Goal: Task Accomplishment & Management: Complete application form

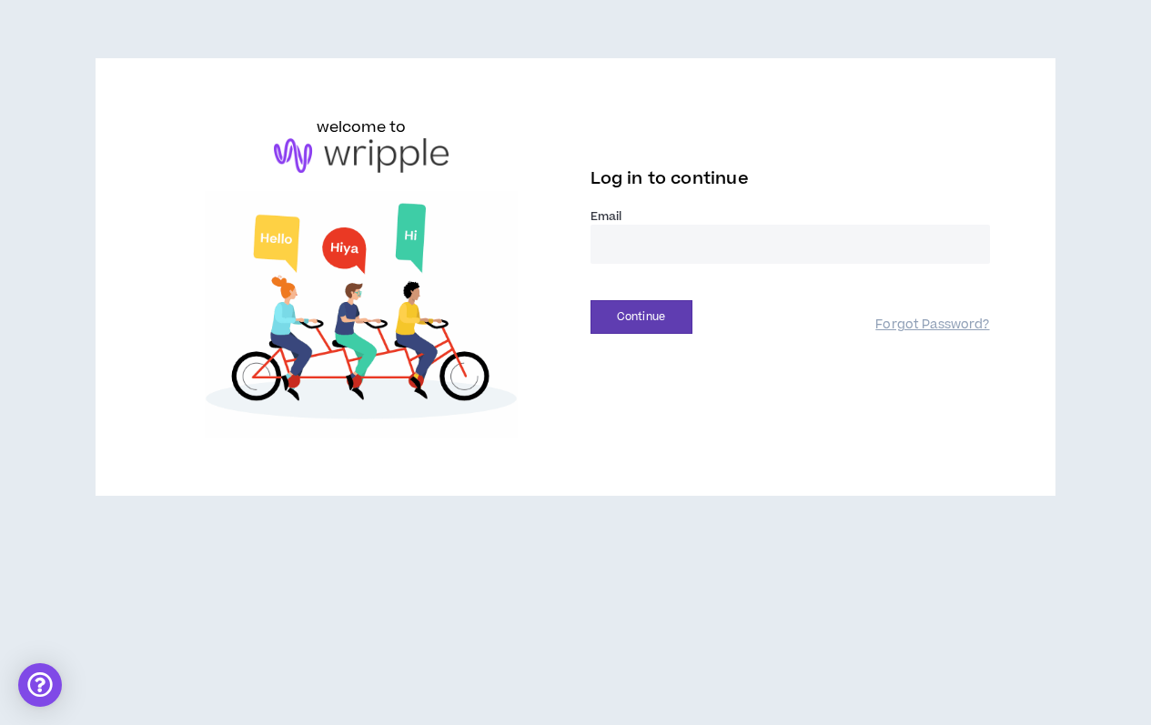
type input "**********"
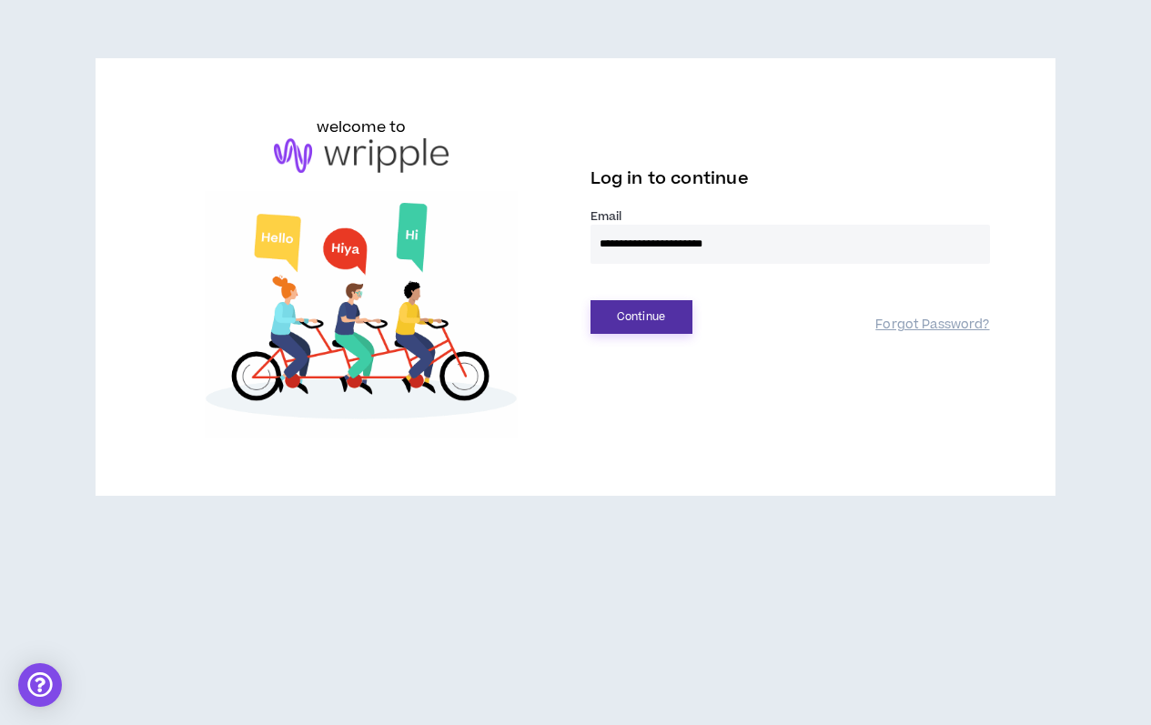
click at [663, 330] on button "Continue" at bounding box center [641, 317] width 102 height 34
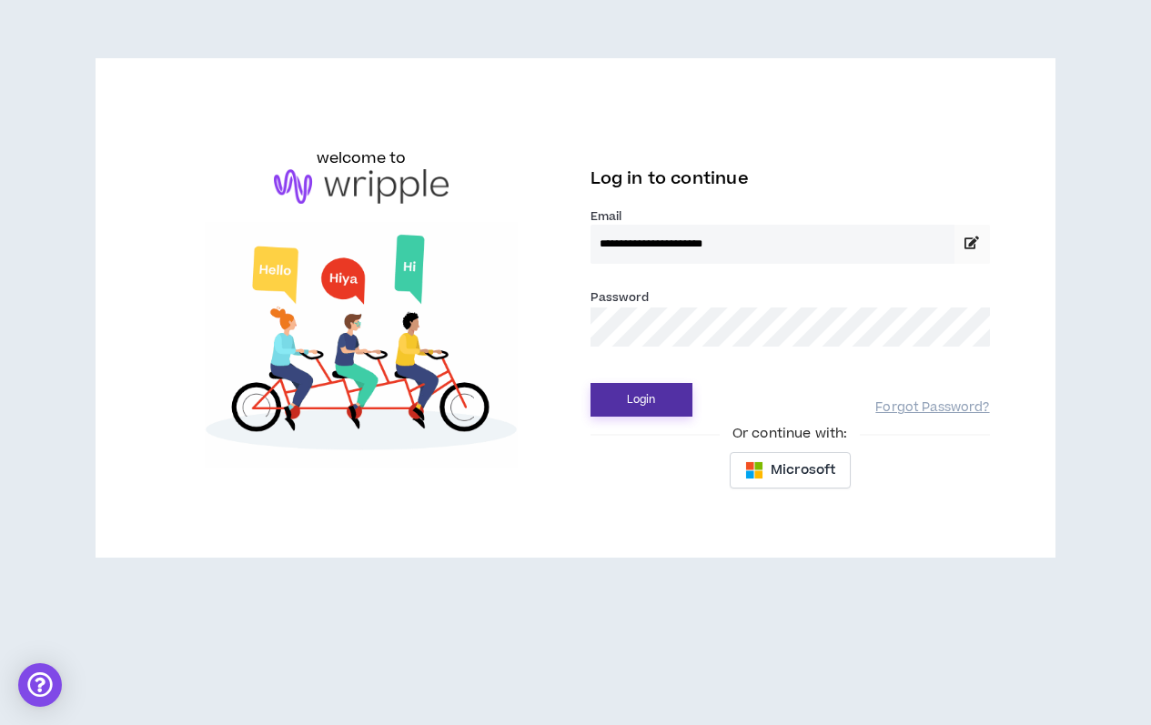
click at [635, 412] on button "Login" at bounding box center [641, 400] width 102 height 34
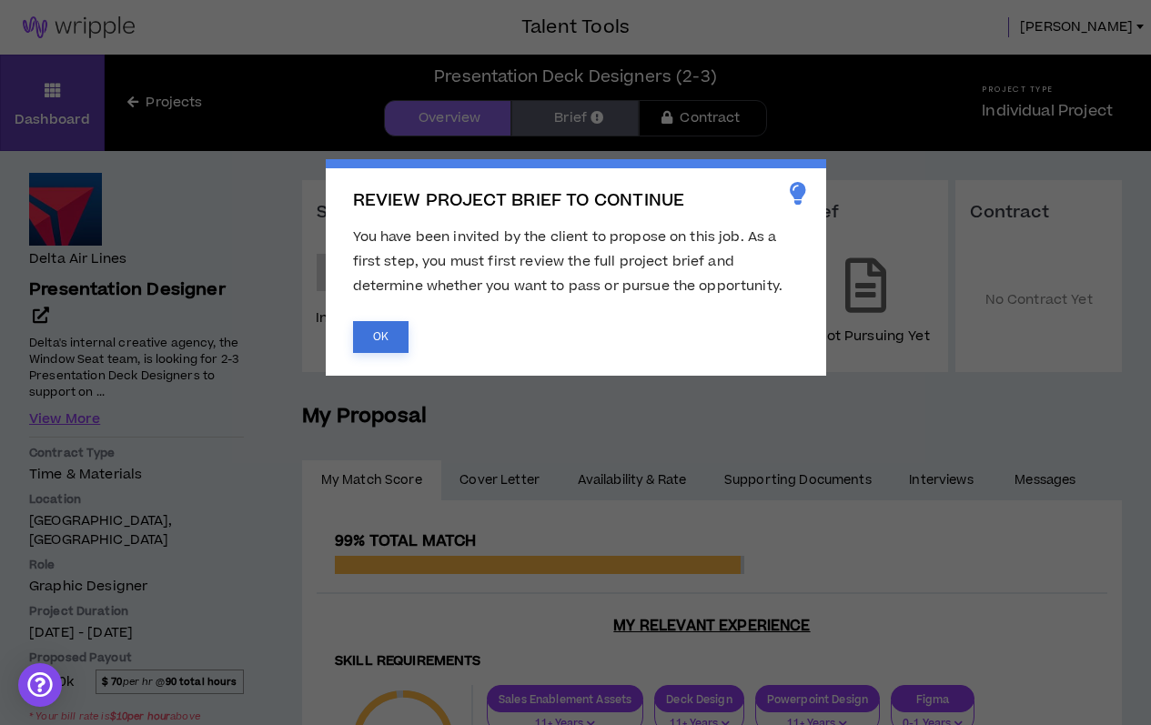
click at [379, 338] on button "OK" at bounding box center [380, 337] width 55 height 32
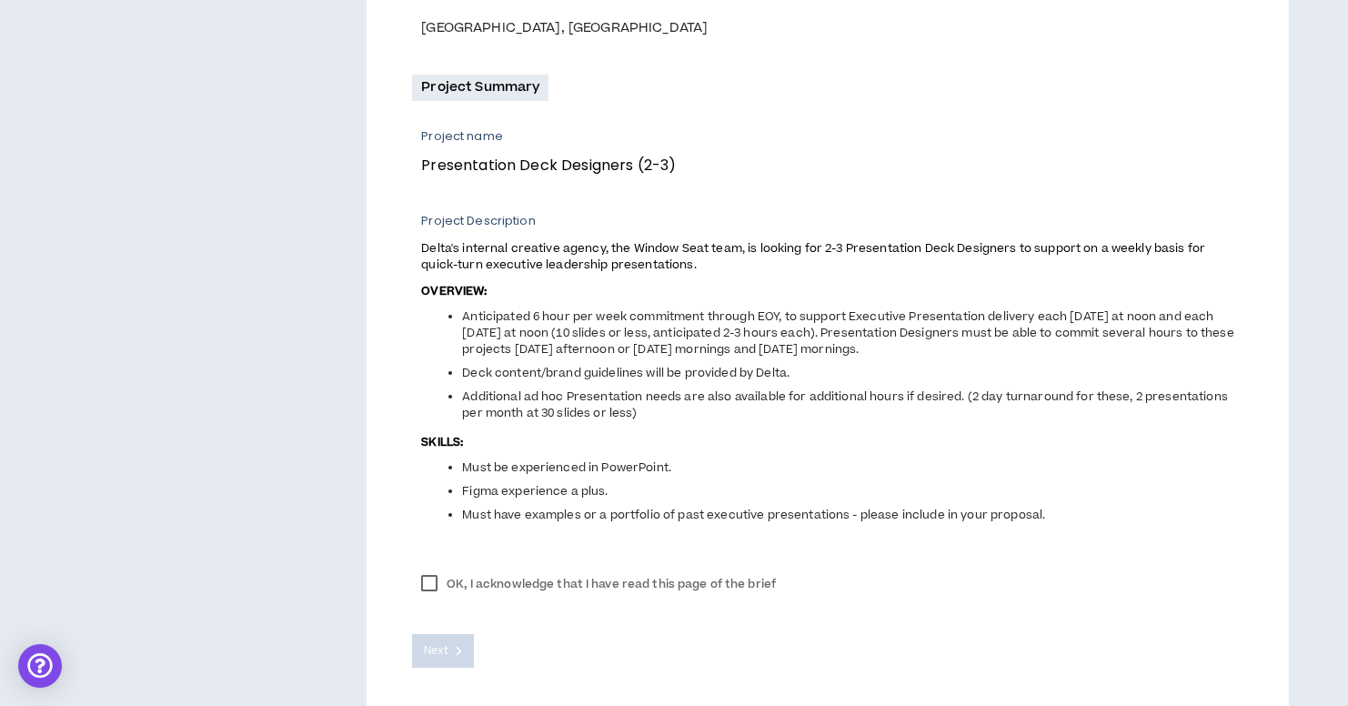
scroll to position [589, 0]
click at [430, 576] on label "OK, I acknowledge that I have read this page of the brief" at bounding box center [598, 583] width 373 height 27
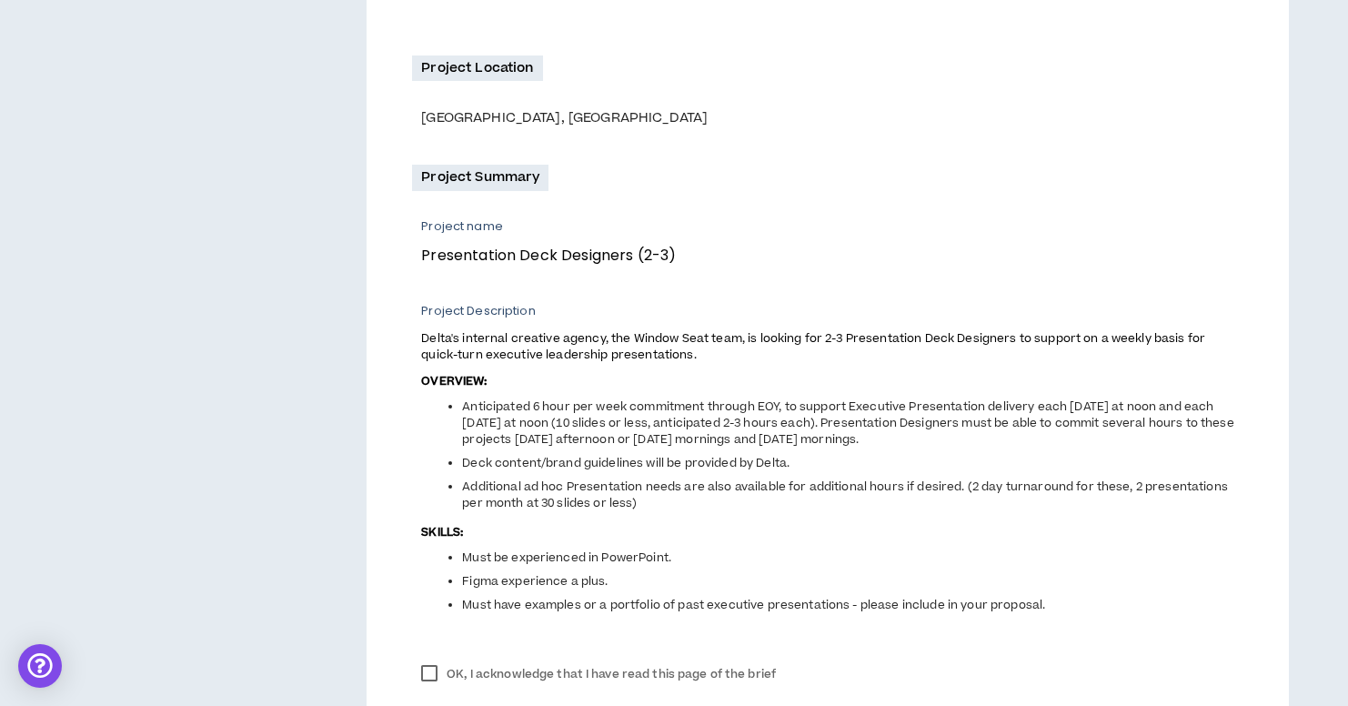
scroll to position [543, 0]
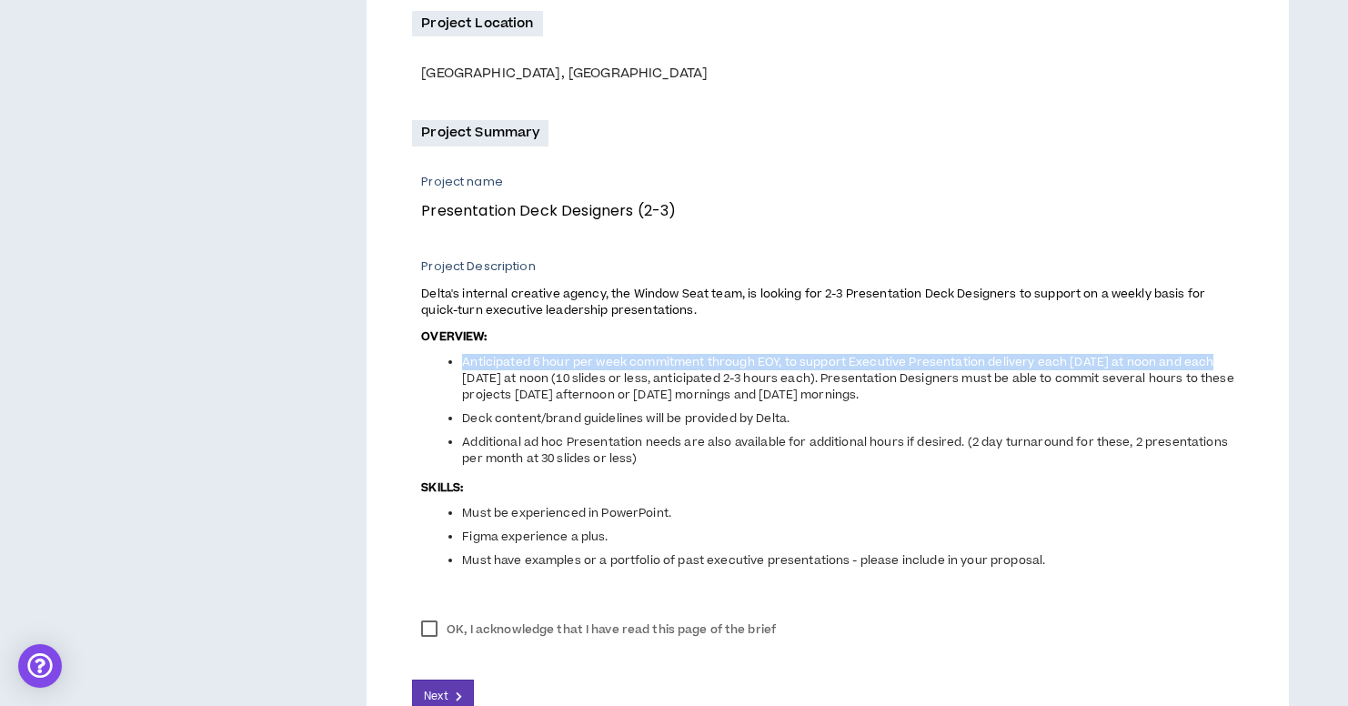
drag, startPoint x: 459, startPoint y: 358, endPoint x: 1216, endPoint y: 358, distance: 756.9
click at [1150, 358] on ul "Anticipated 6 hour per week commitment through EOY, to support Executive Presen…" at bounding box center [832, 410] width 822 height 113
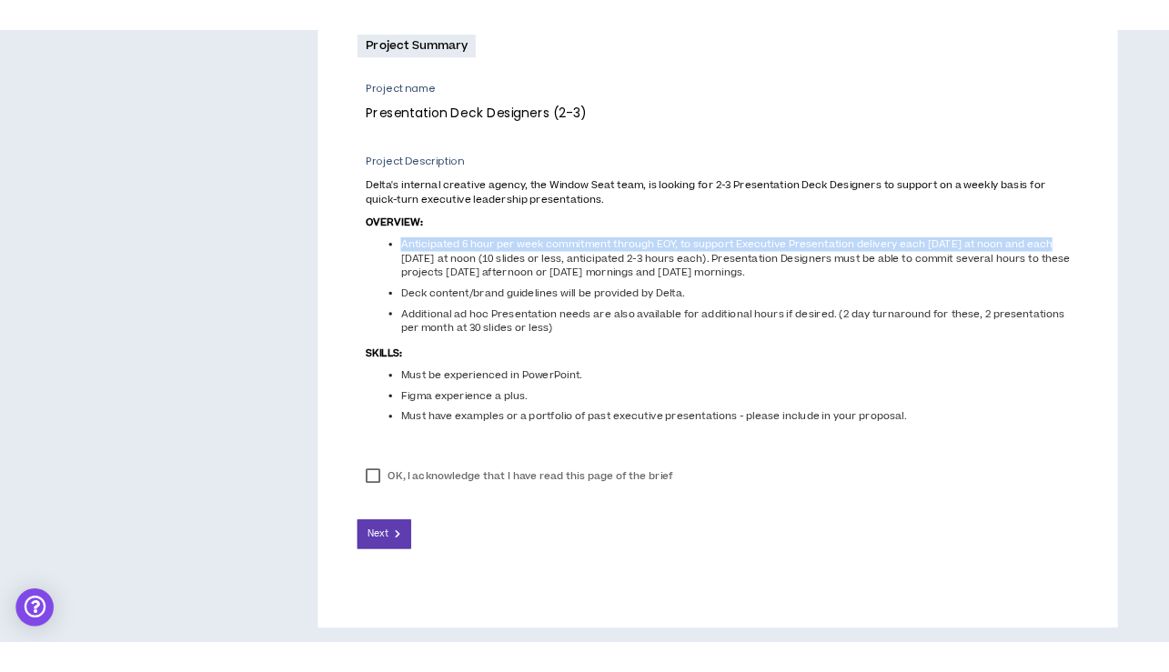
scroll to position [657, 0]
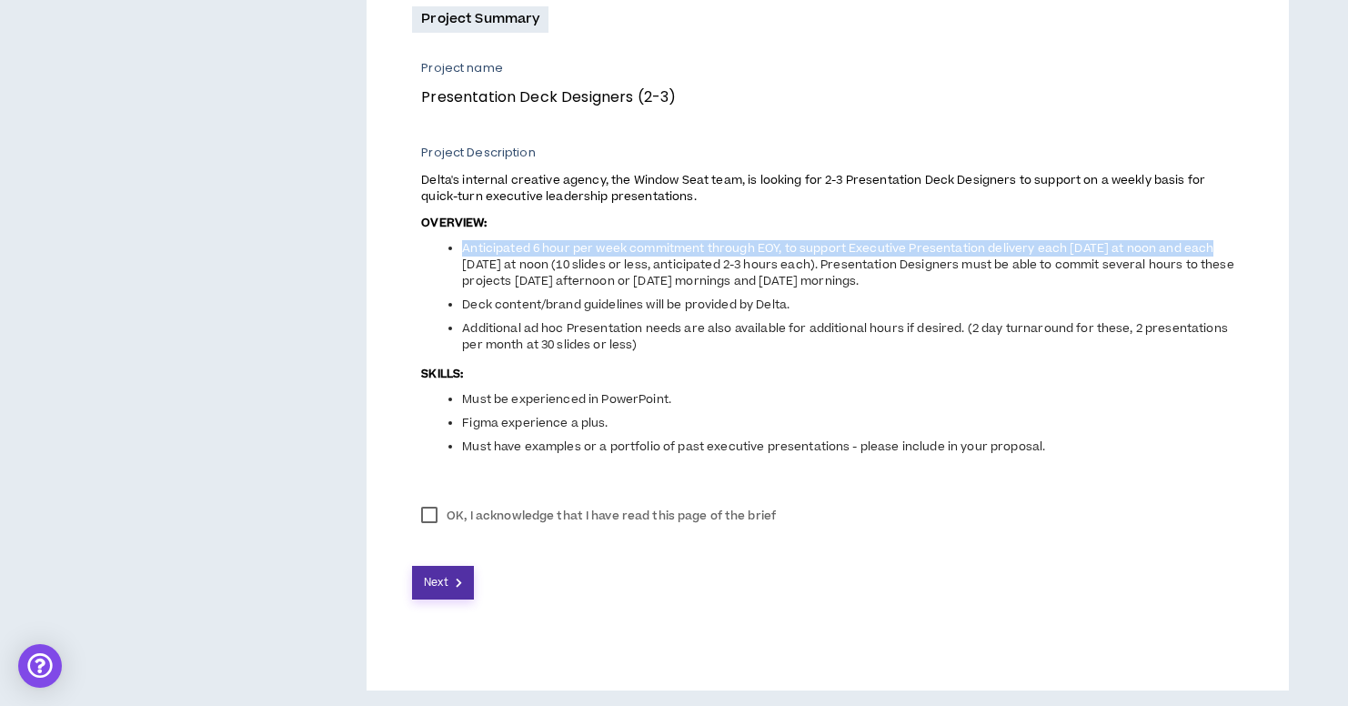
click at [440, 580] on span "Next" at bounding box center [436, 582] width 24 height 17
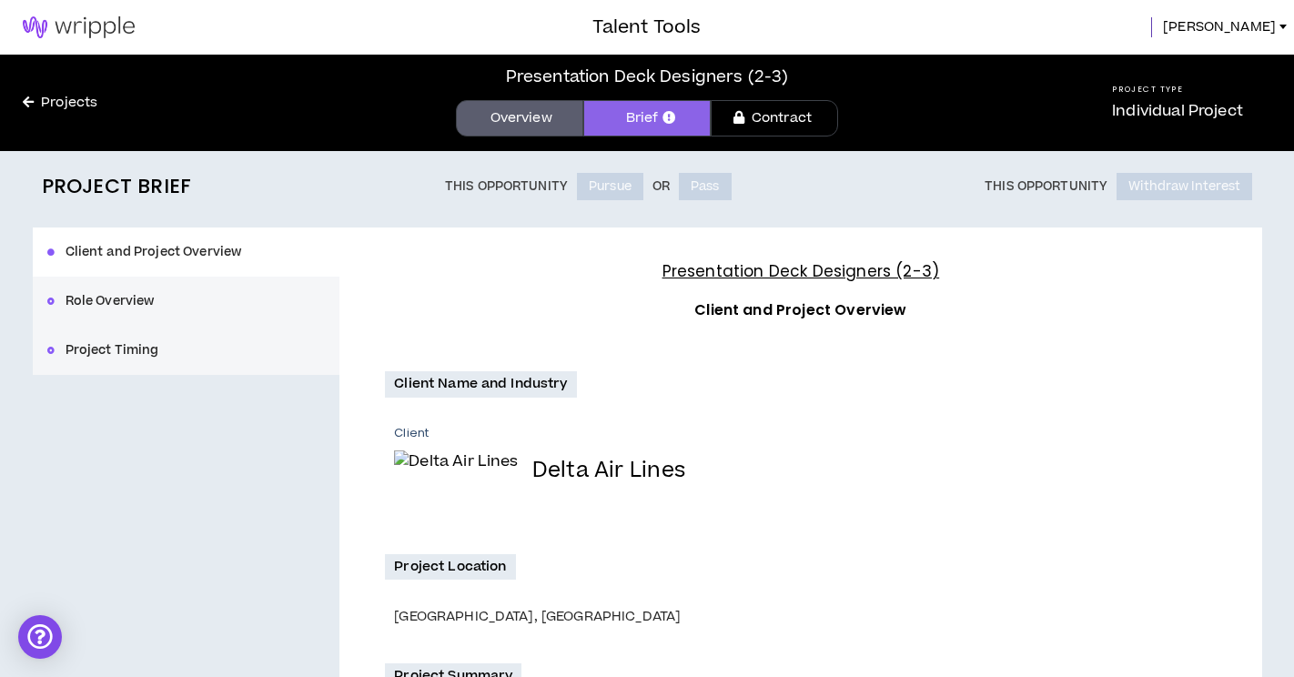
scroll to position [0, 0]
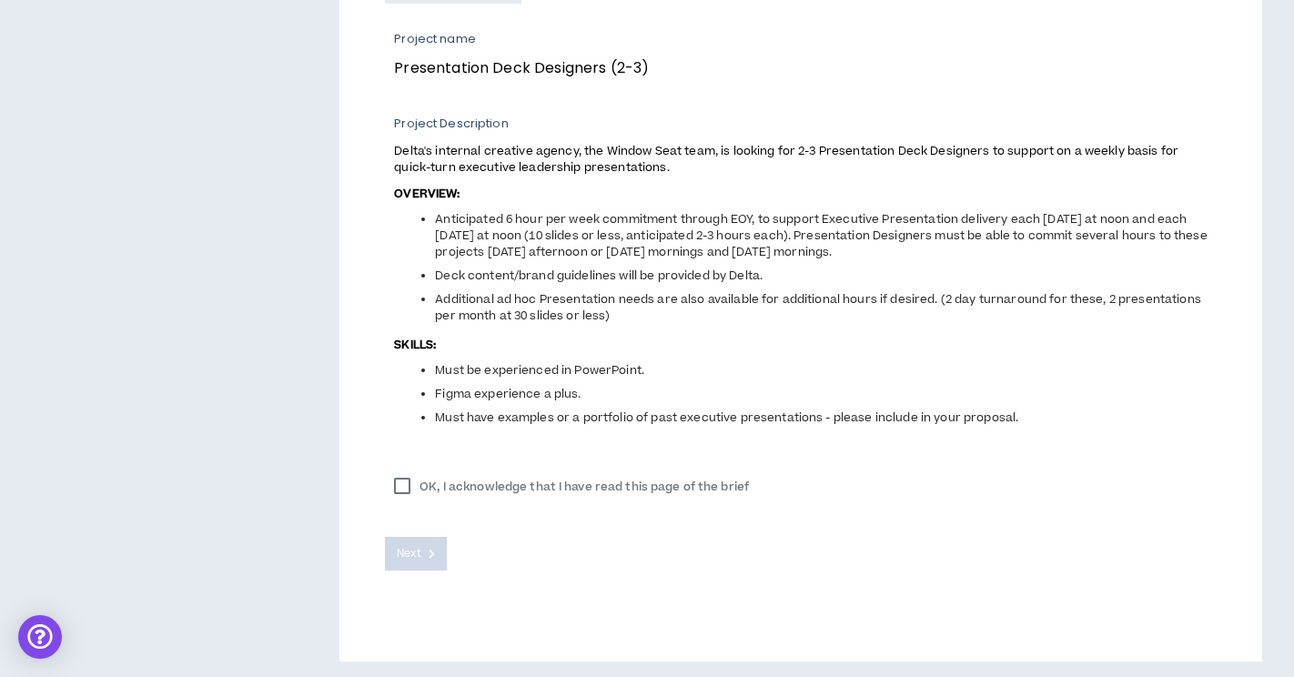
click at [600, 536] on div "Next" at bounding box center [800, 539] width 831 height 63
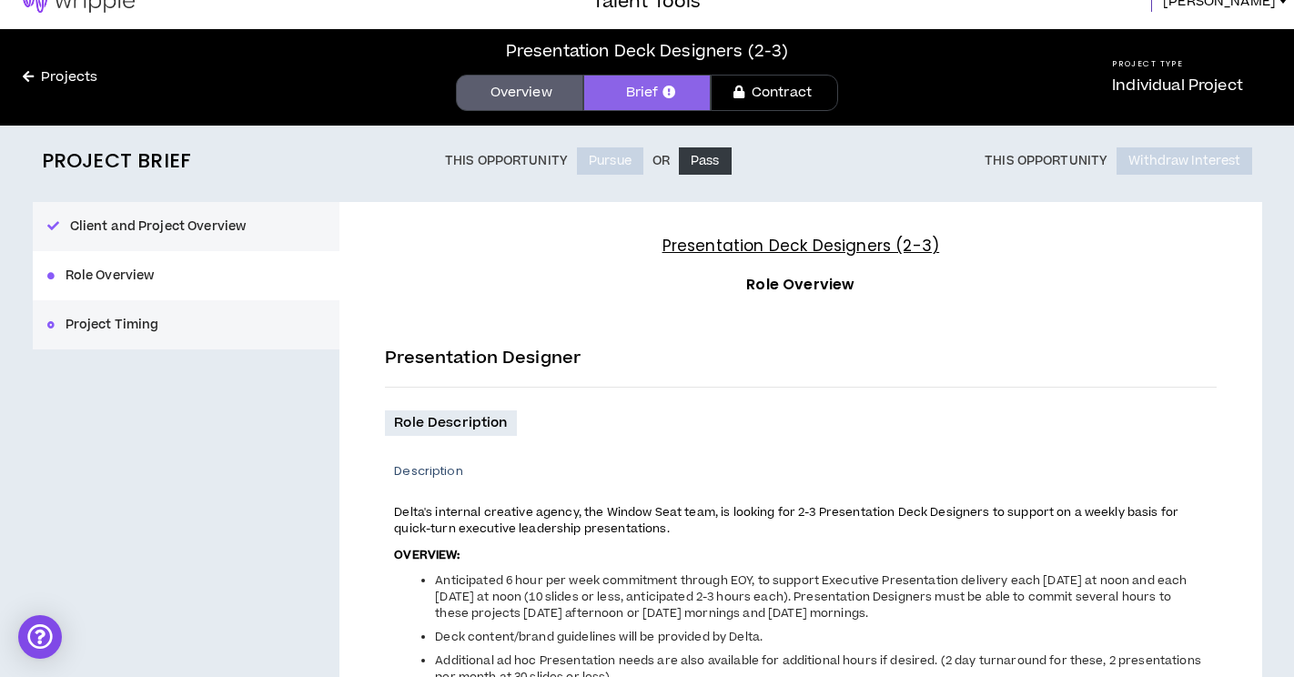
scroll to position [27, 0]
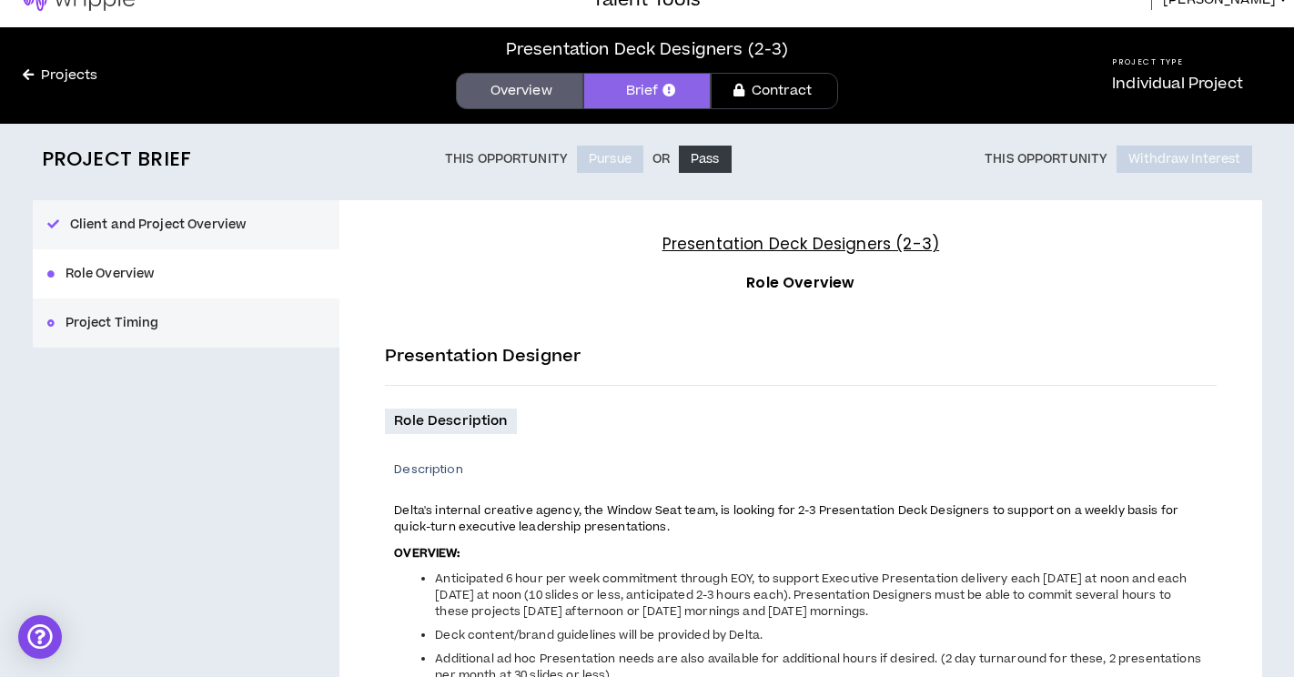
click at [247, 277] on div "Client and Project Overview Role Overview Project Timing" at bounding box center [187, 273] width 308 height 147
click at [232, 323] on button "Project Timing" at bounding box center [187, 322] width 308 height 49
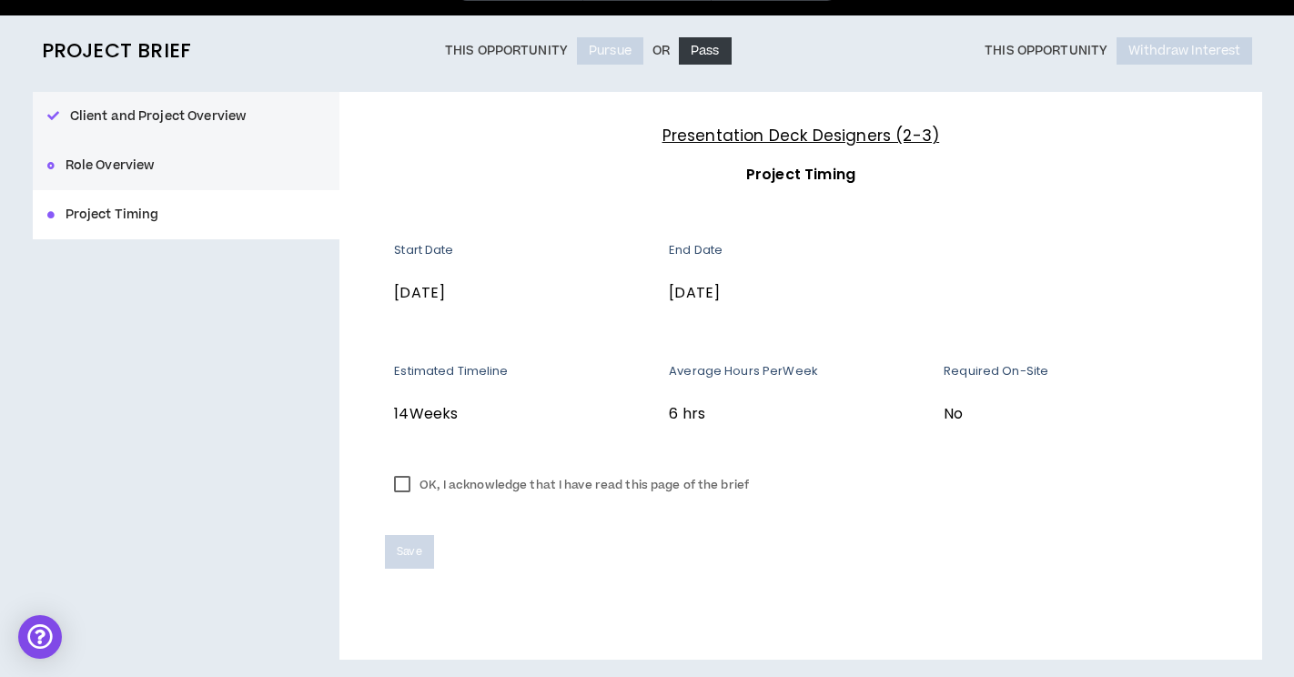
scroll to position [135, 0]
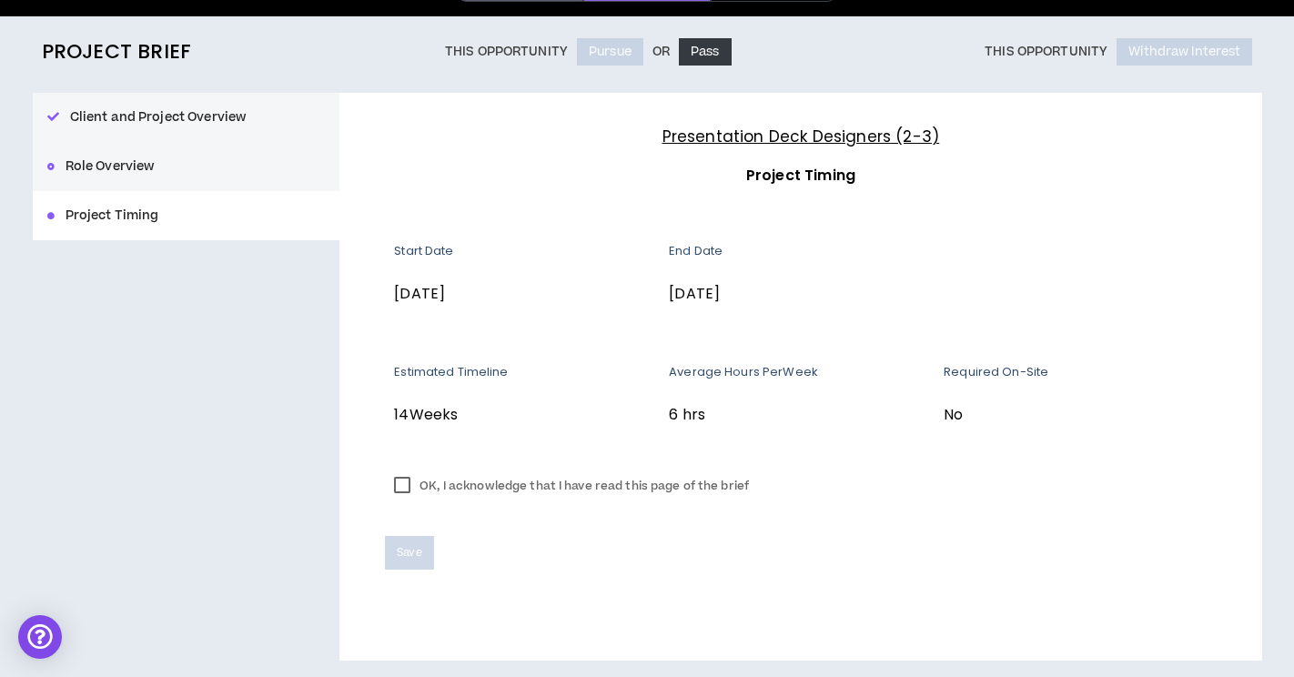
click at [408, 485] on label "OK, I acknowledge that I have read this page of the brief" at bounding box center [571, 485] width 373 height 27
click at [407, 552] on span "Save" at bounding box center [409, 552] width 25 height 17
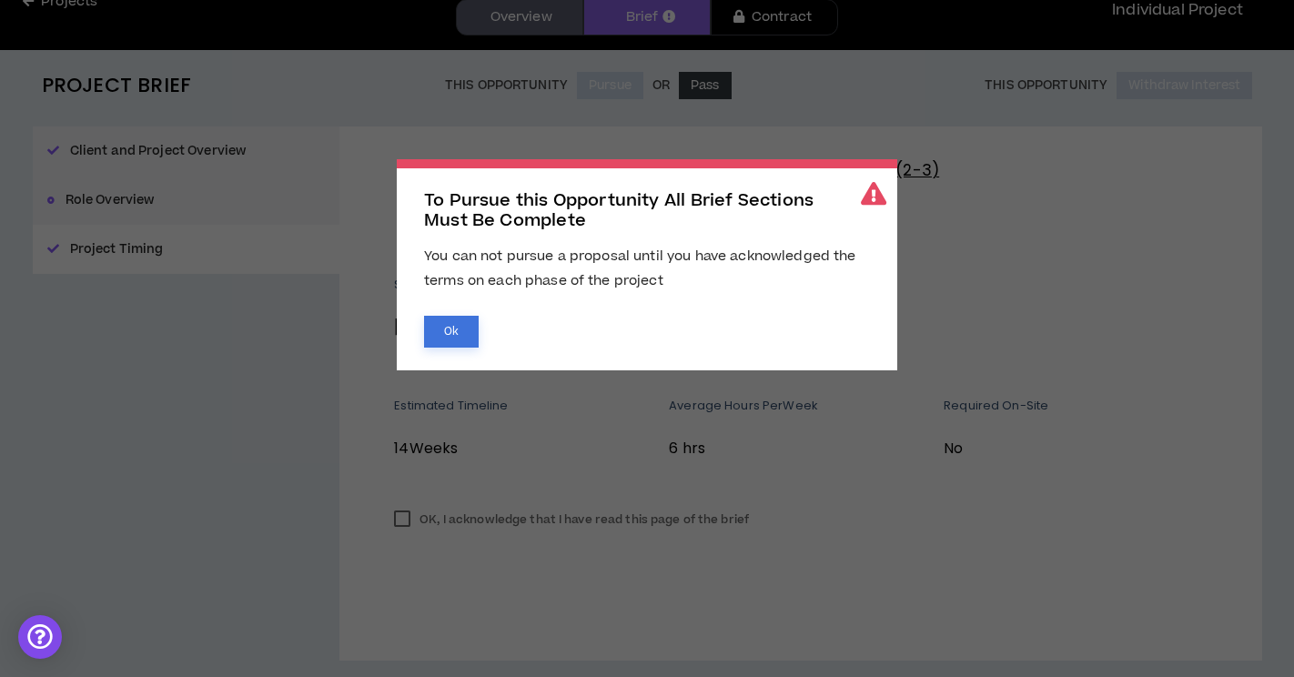
click at [453, 325] on button "Ok" at bounding box center [451, 332] width 55 height 32
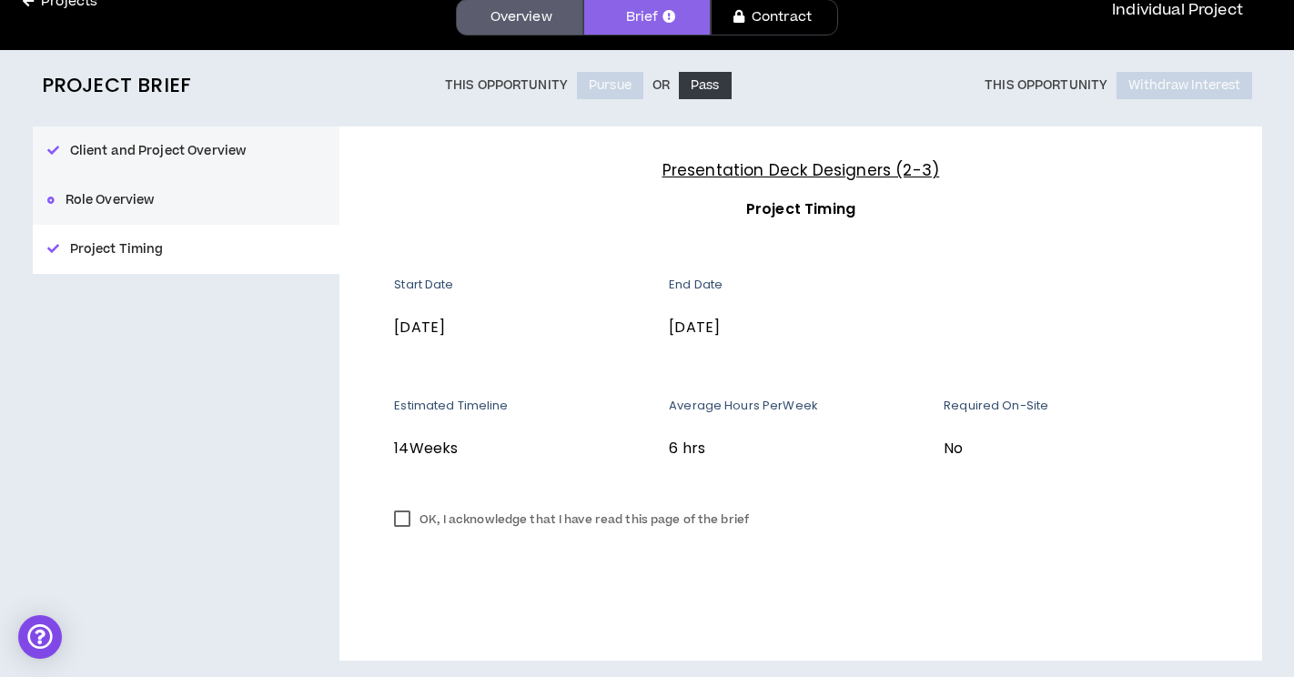
click at [184, 207] on button "Role Overview" at bounding box center [187, 200] width 308 height 49
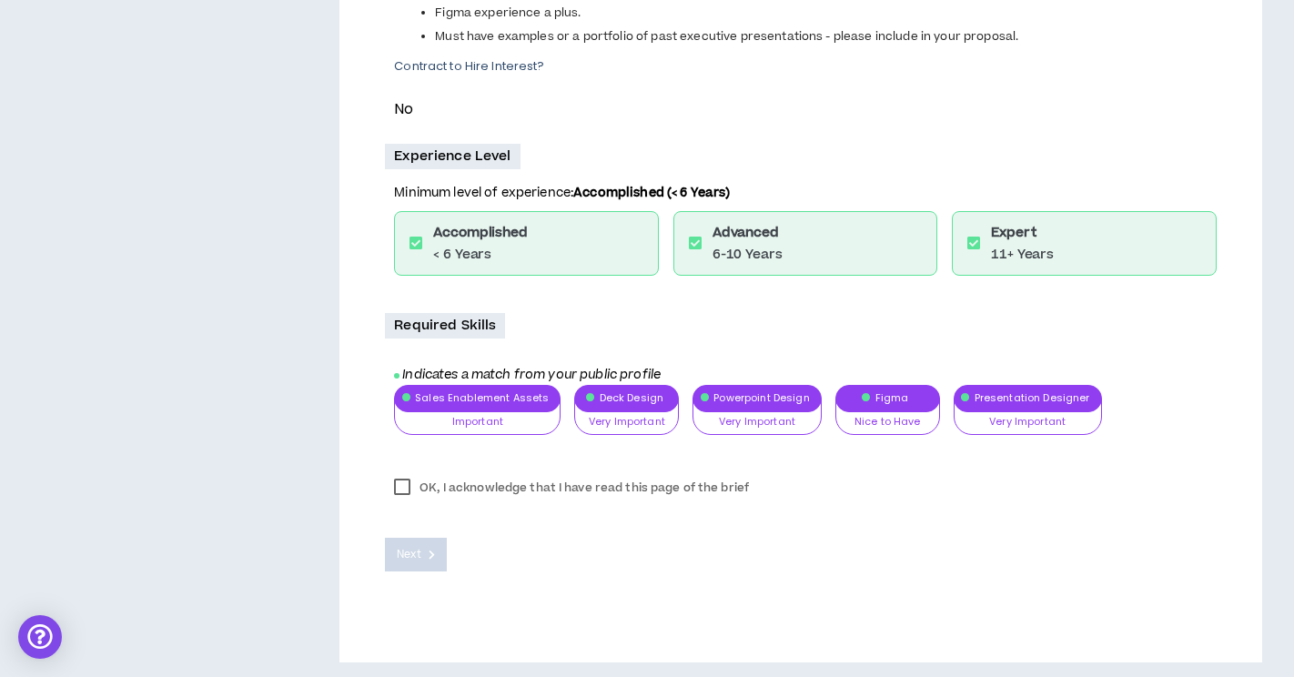
scroll to position [767, 0]
click at [399, 487] on label "OK, I acknowledge that I have read this page of the brief" at bounding box center [571, 488] width 373 height 27
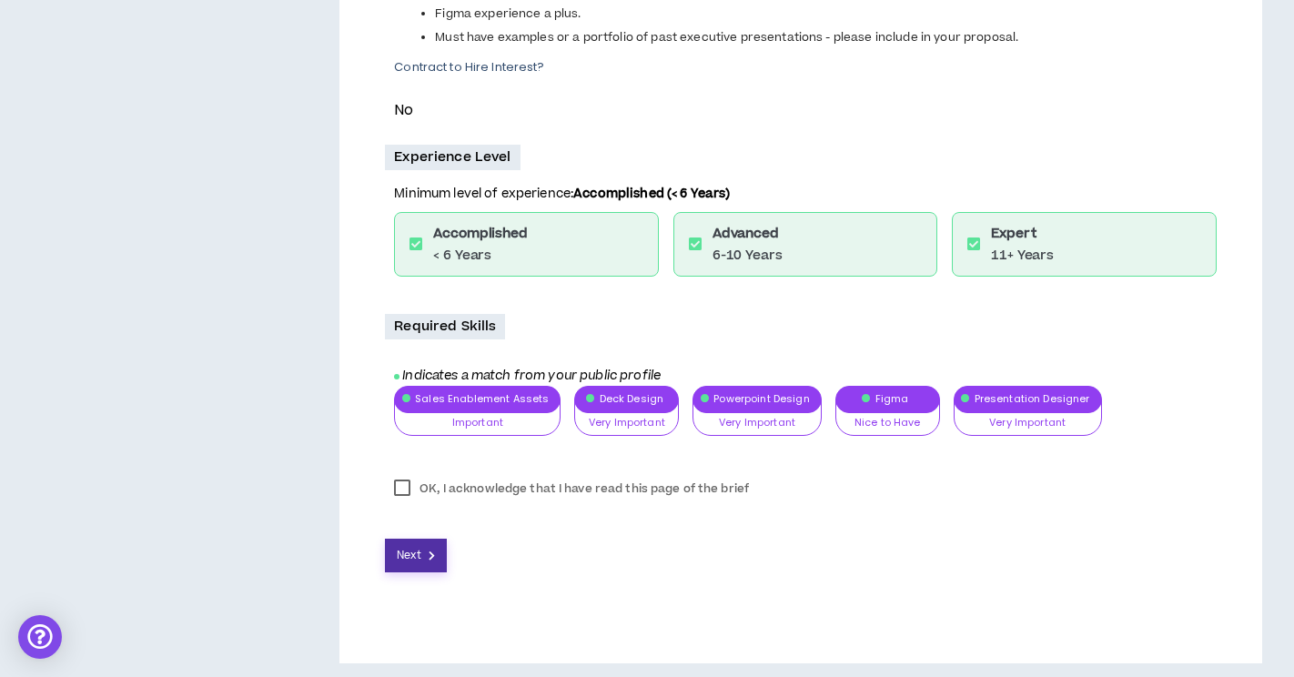
click at [418, 561] on button "Next" at bounding box center [416, 556] width 62 height 34
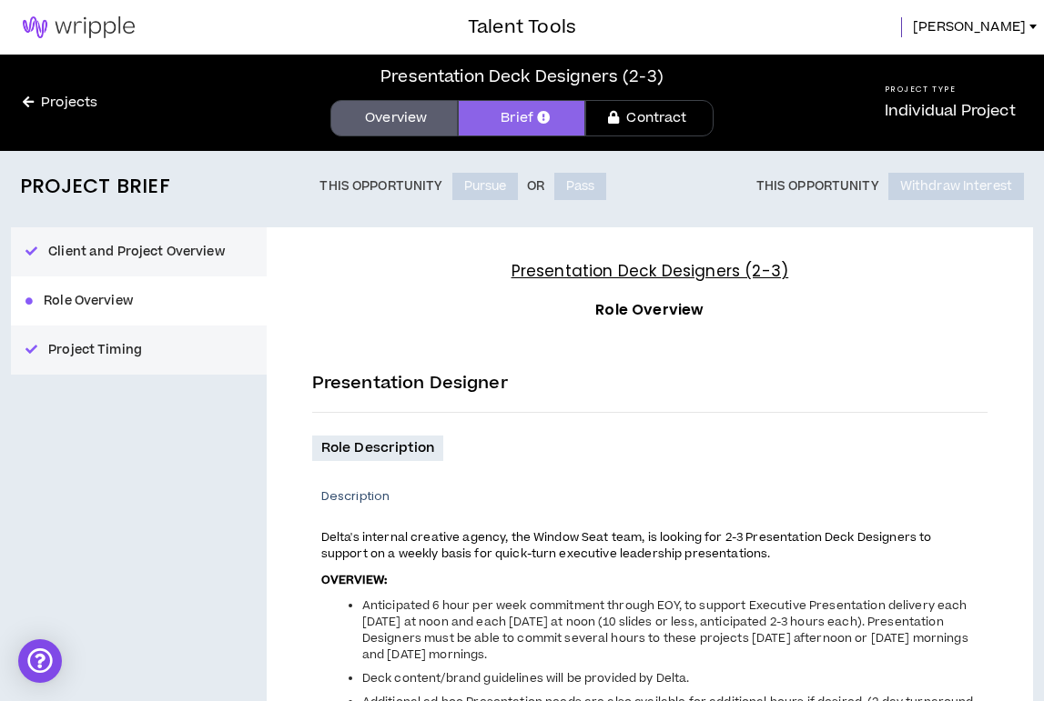
scroll to position [-5, 0]
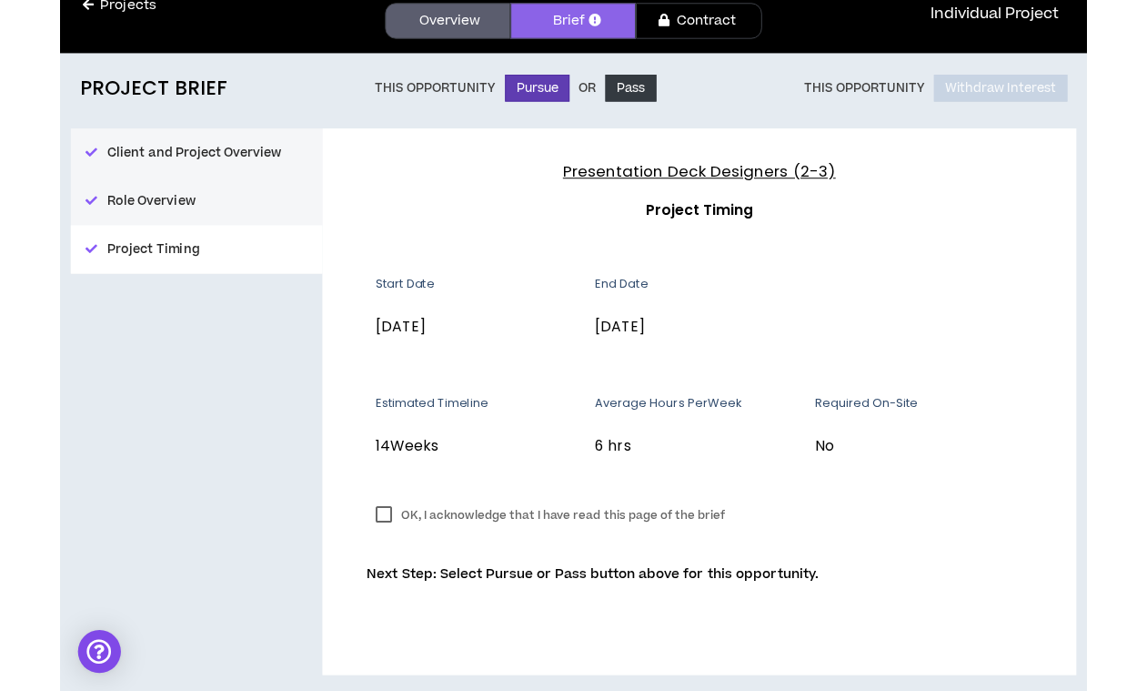
scroll to position [96, 0]
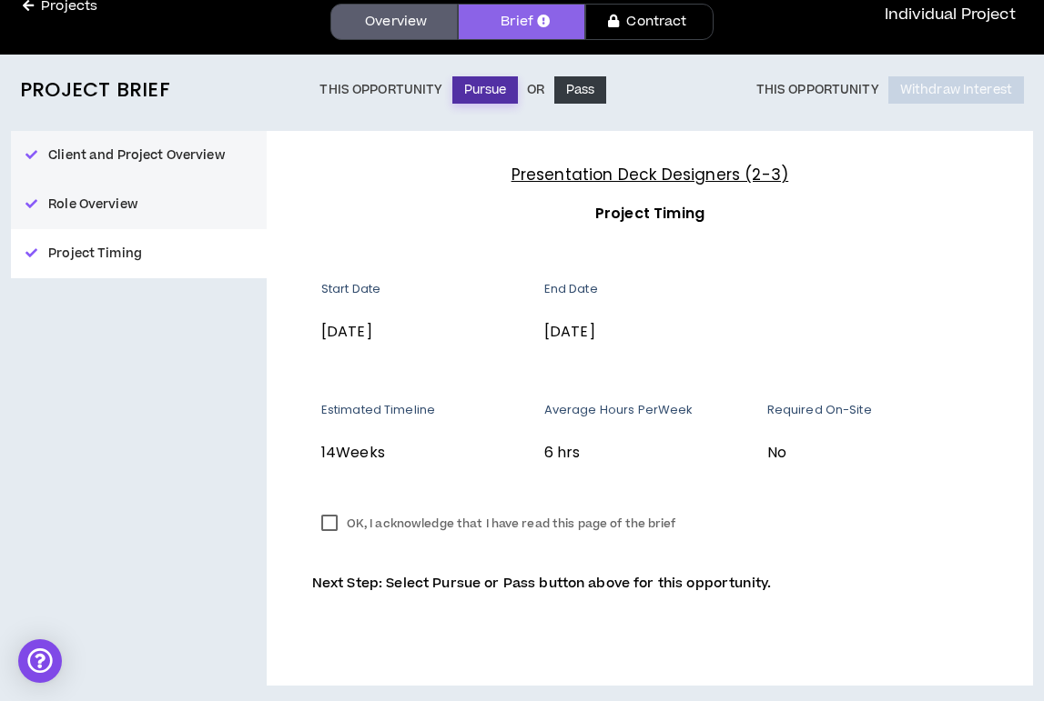
click at [487, 92] on button "Pursue" at bounding box center [485, 89] width 66 height 27
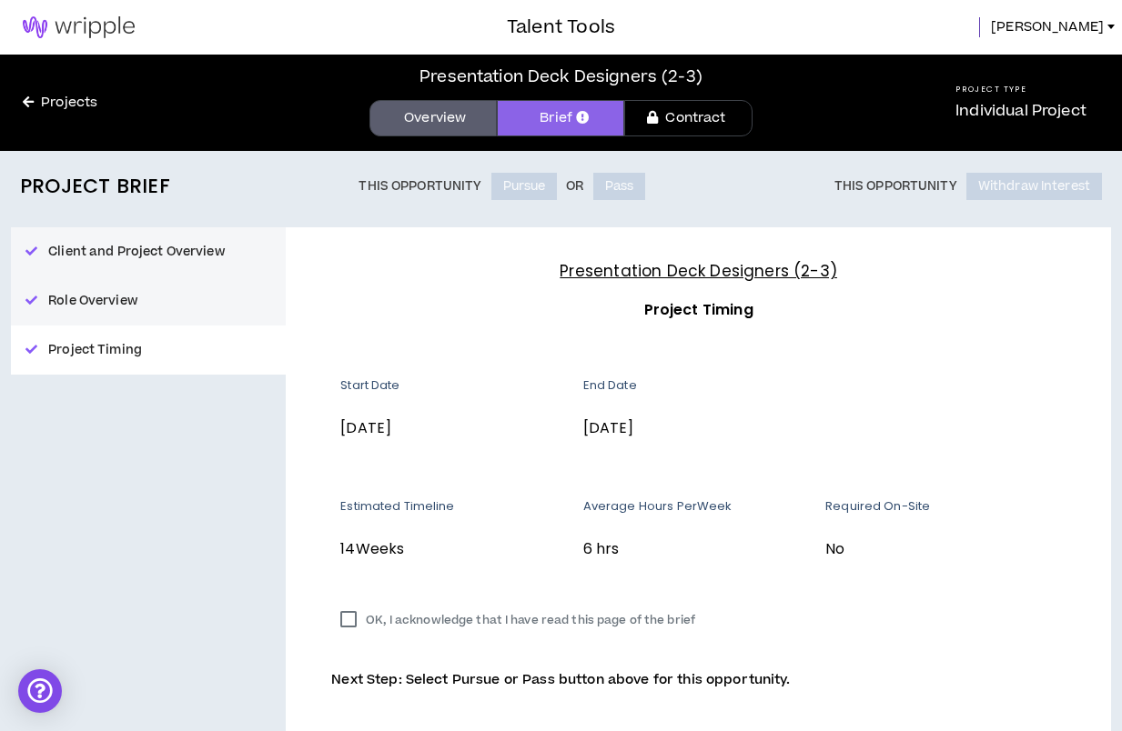
scroll to position [0, 0]
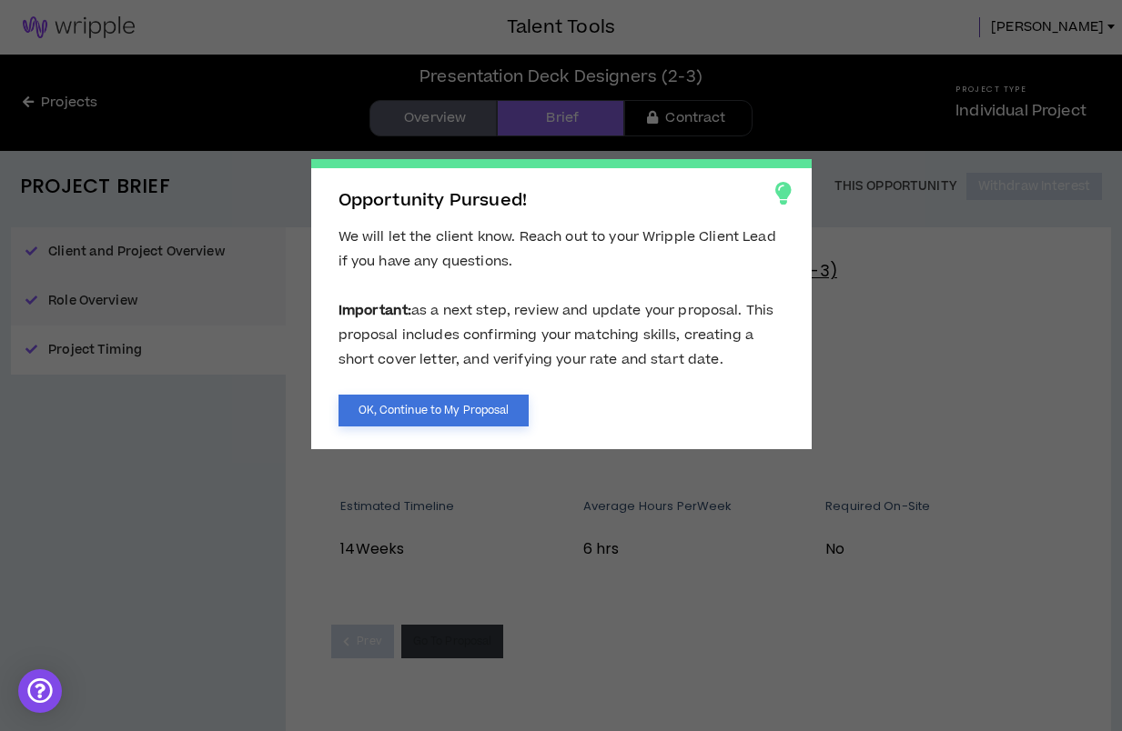
click at [456, 411] on button "OK, Continue to My Proposal" at bounding box center [433, 411] width 191 height 32
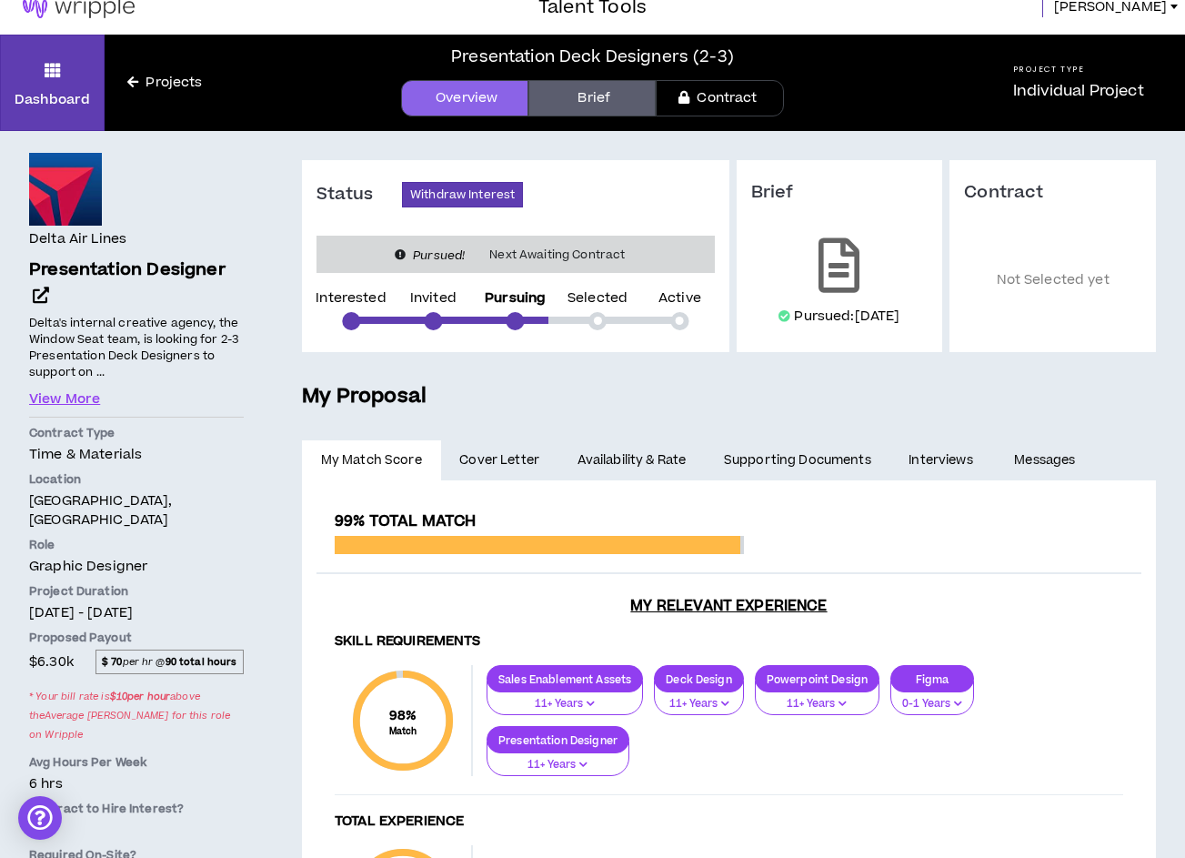
scroll to position [23, 0]
